Goal: Transaction & Acquisition: Purchase product/service

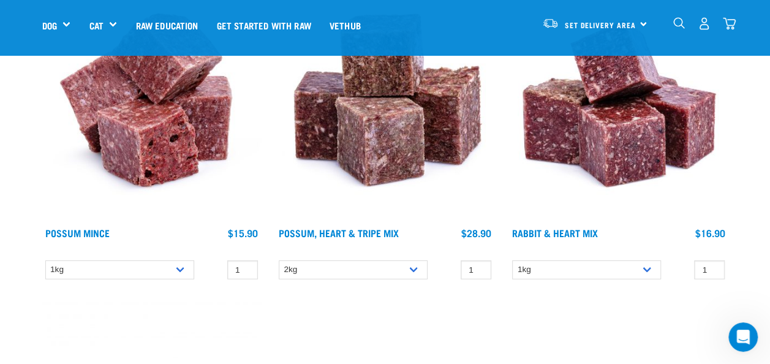
scroll to position [1679, 0]
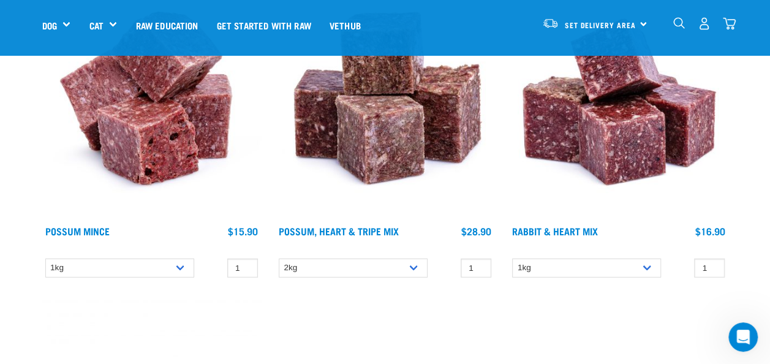
click at [359, 192] on img at bounding box center [385, 110] width 219 height 219
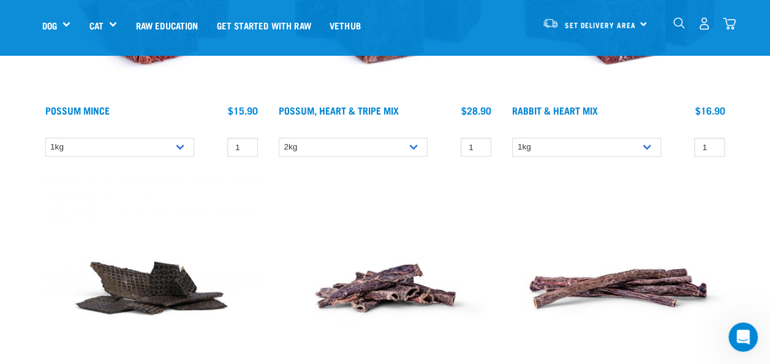
scroll to position [1801, 0]
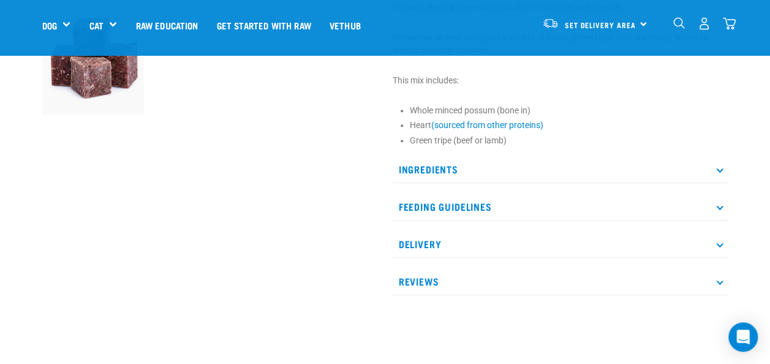
scroll to position [400, 0]
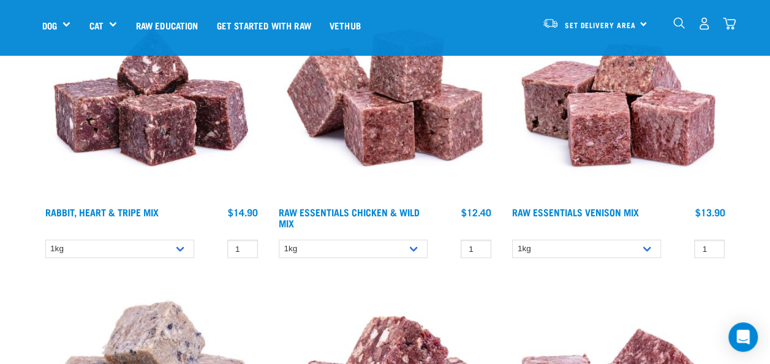
scroll to position [2594, 0]
